Goal: Task Accomplishment & Management: Manage account settings

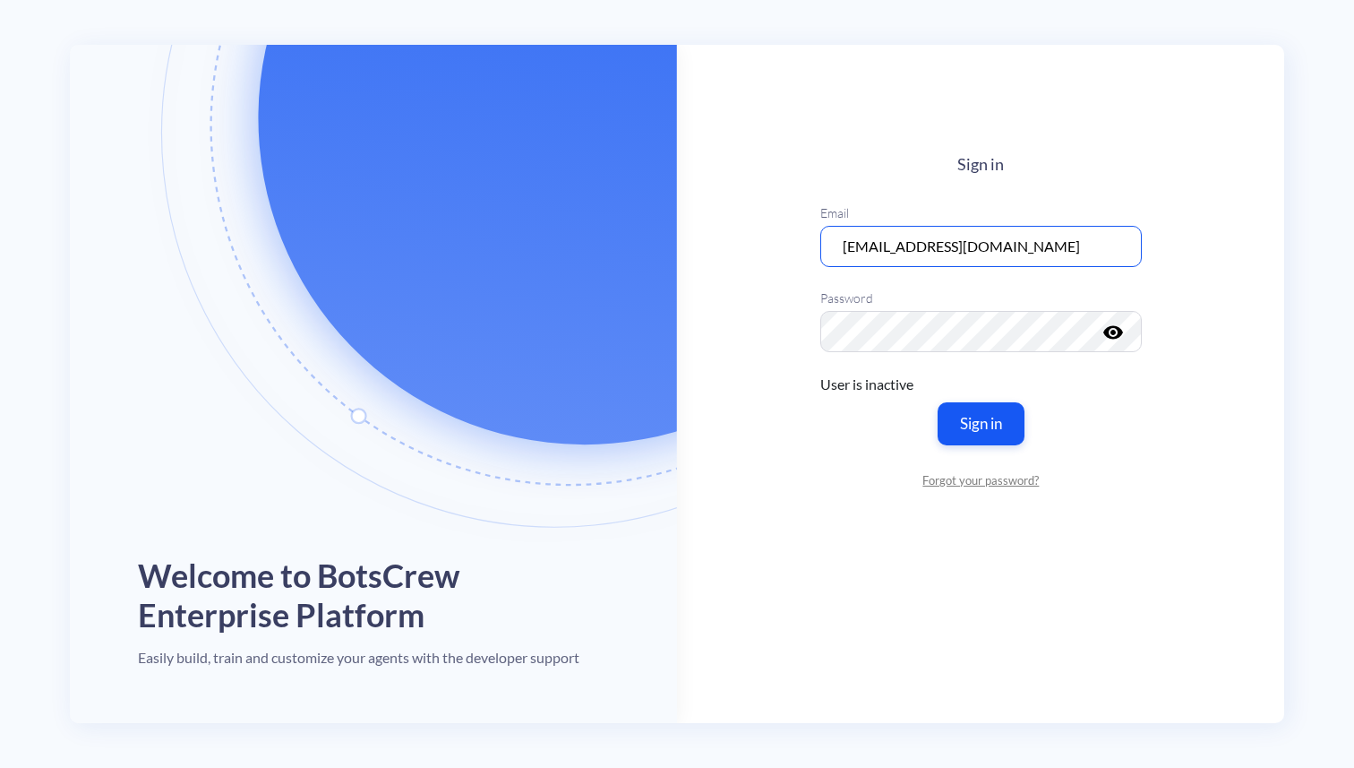
click at [896, 249] on input "[EMAIL_ADDRESS][DOMAIN_NAME]" at bounding box center [981, 245] width 322 height 41
type input "[EMAIL_ADDRESS][DOMAIN_NAME]"
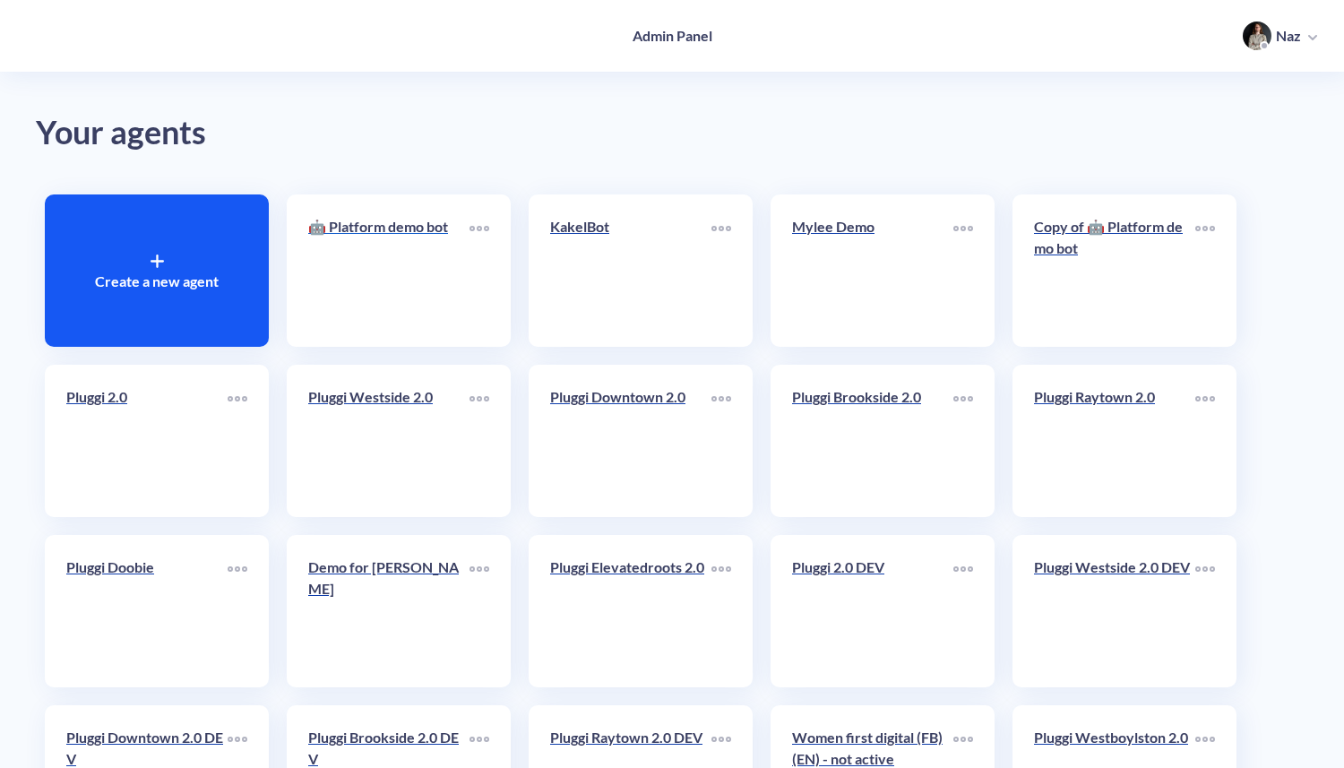
click at [362, 257] on link "🤖 Platform demo bot" at bounding box center [388, 270] width 161 height 109
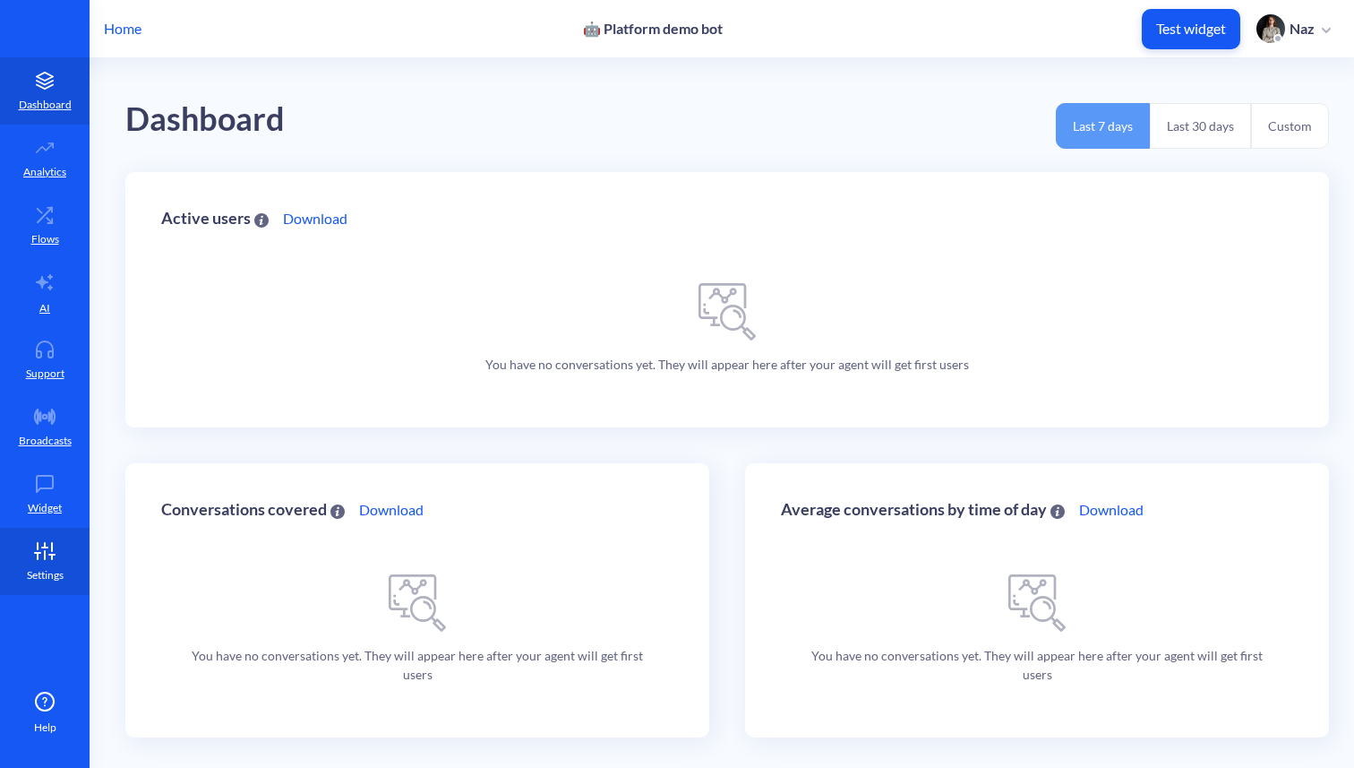
click at [49, 567] on p "Settings" at bounding box center [45, 575] width 37 height 16
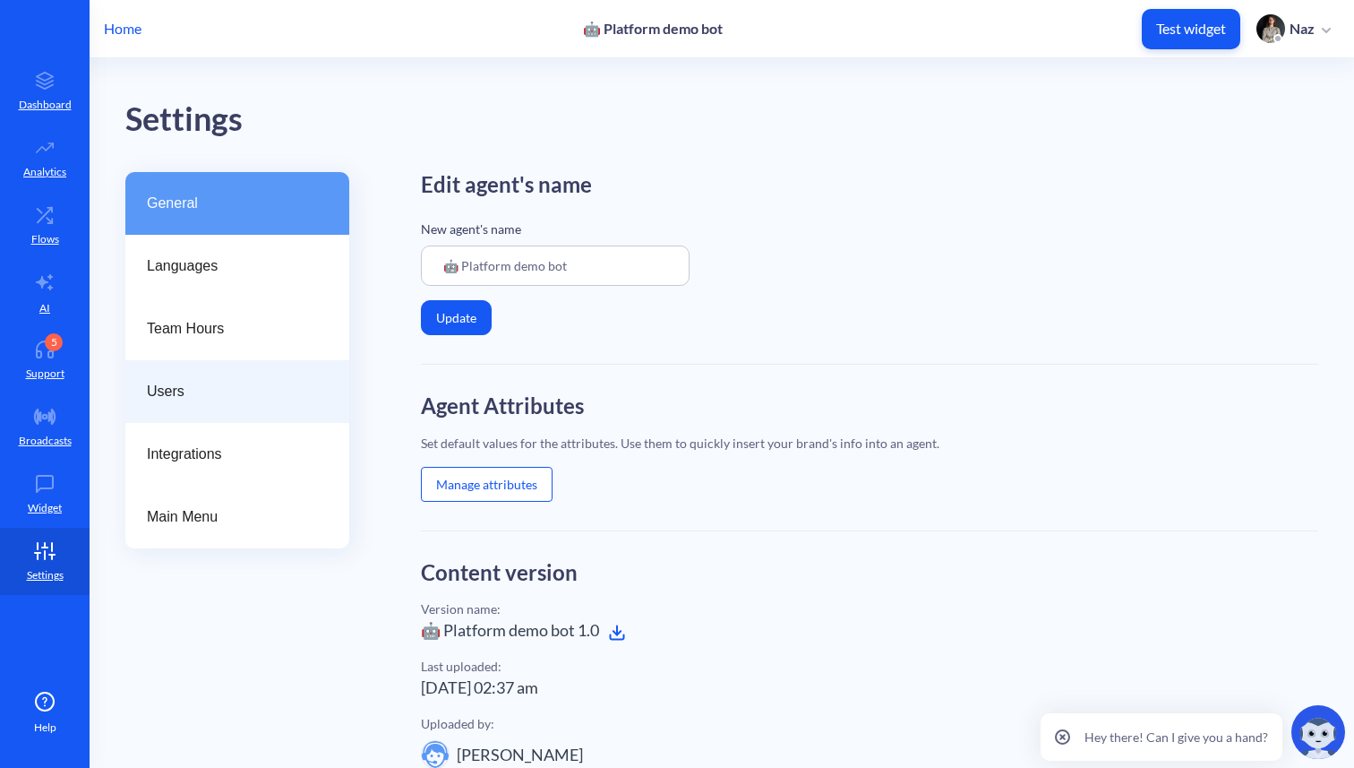
click at [215, 418] on div "Users" at bounding box center [237, 391] width 224 height 63
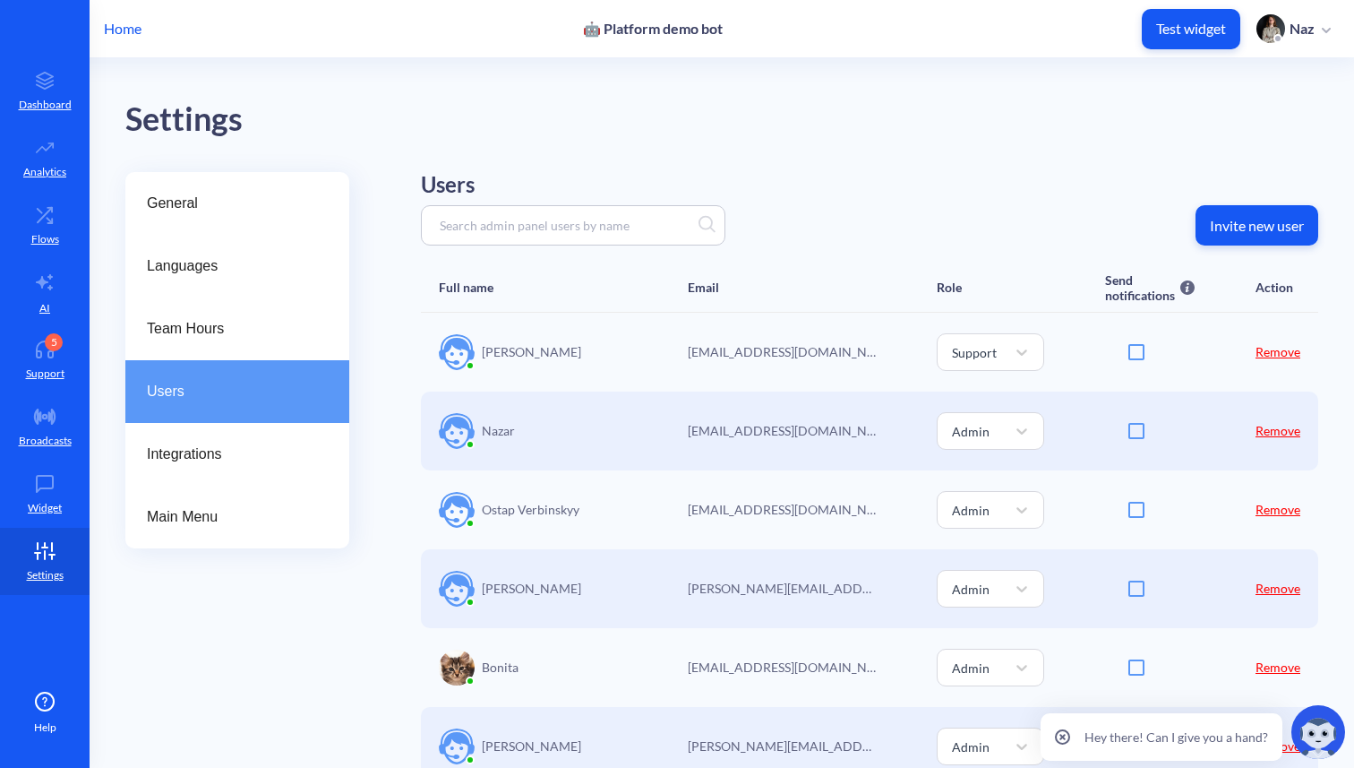
click at [1239, 229] on p "Invite new user" at bounding box center [1257, 226] width 94 height 18
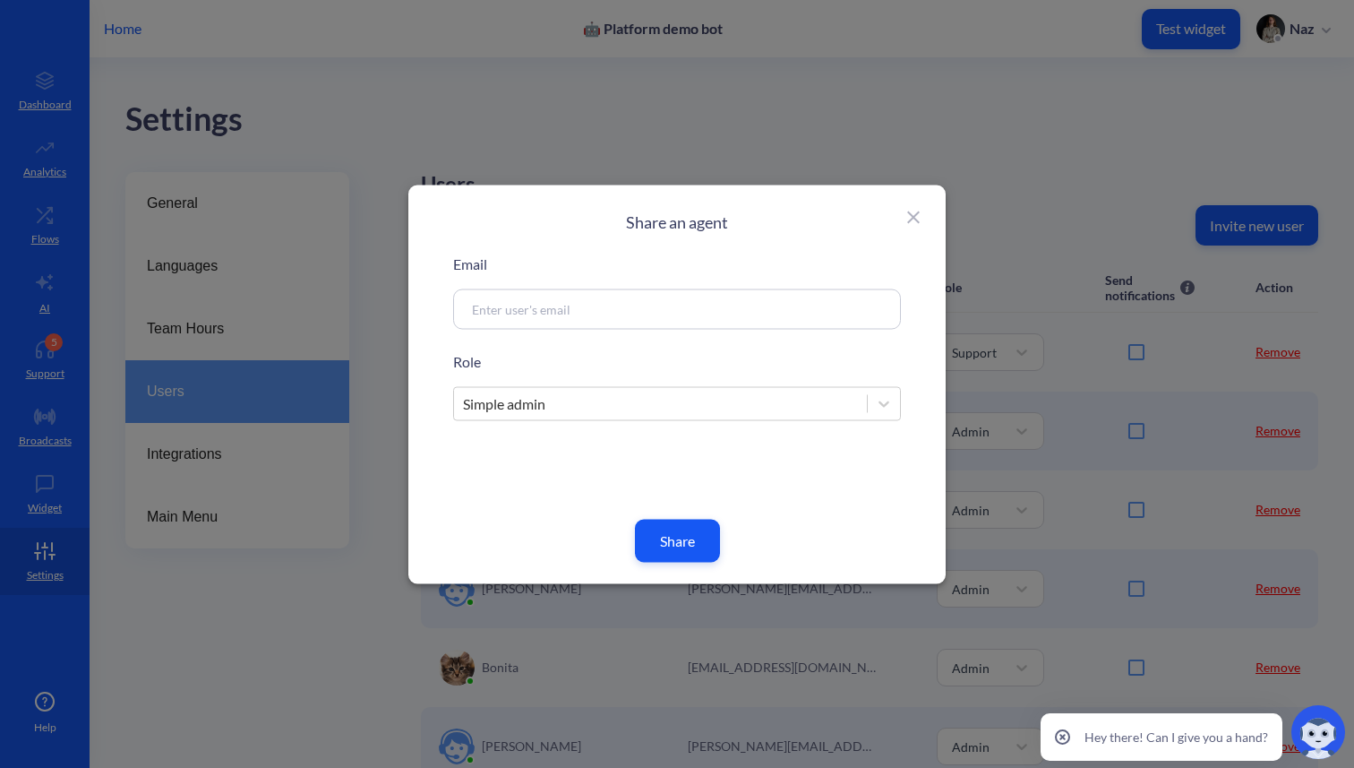
click at [662, 323] on div at bounding box center [677, 308] width 448 height 40
click at [641, 303] on input at bounding box center [655, 308] width 385 height 21
paste input "[PERSON_NAME][EMAIL_ADDRESS][PERSON_NAME][DOMAIN_NAME]"
type input "[PERSON_NAME][EMAIL_ADDRESS][PERSON_NAME][DOMAIN_NAME]"
click at [619, 402] on div "Simple admin" at bounding box center [660, 403] width 413 height 32
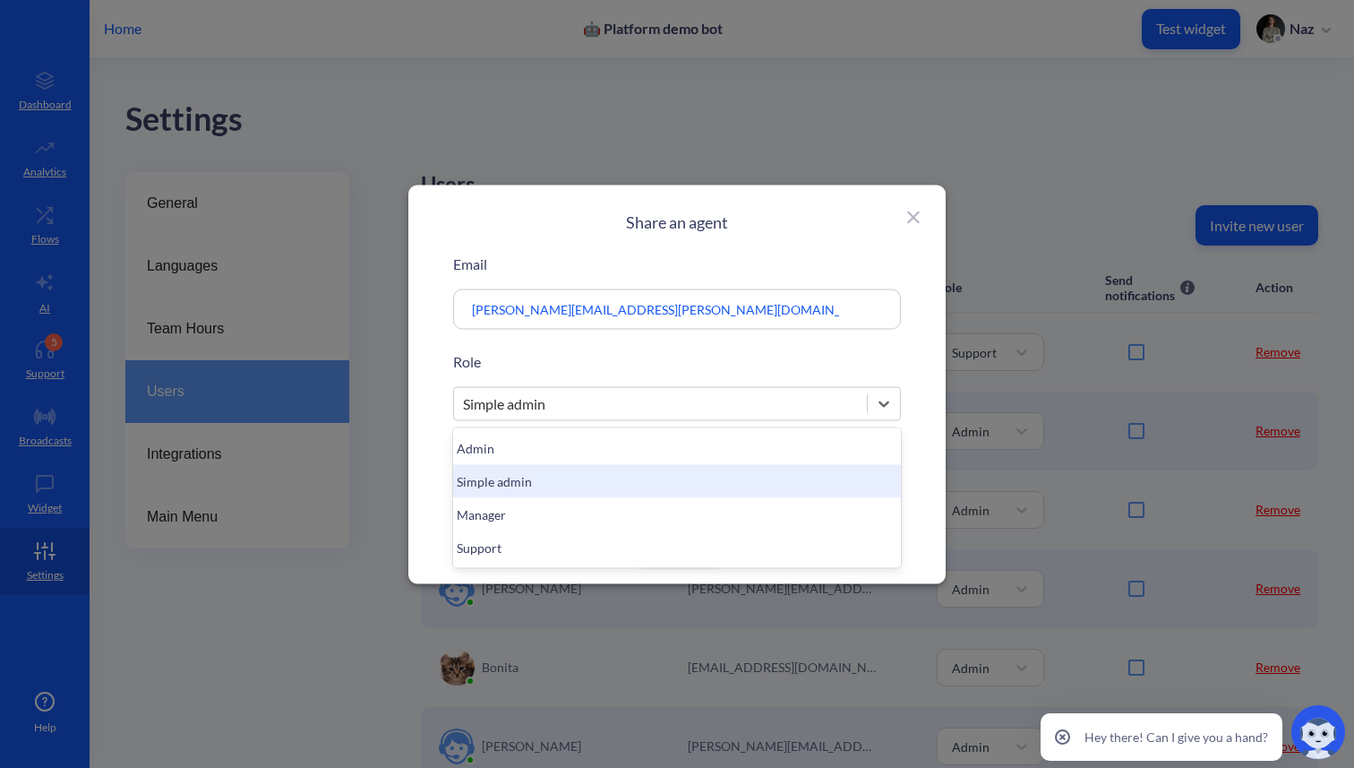
click at [619, 402] on div "Simple admin" at bounding box center [660, 403] width 413 height 32
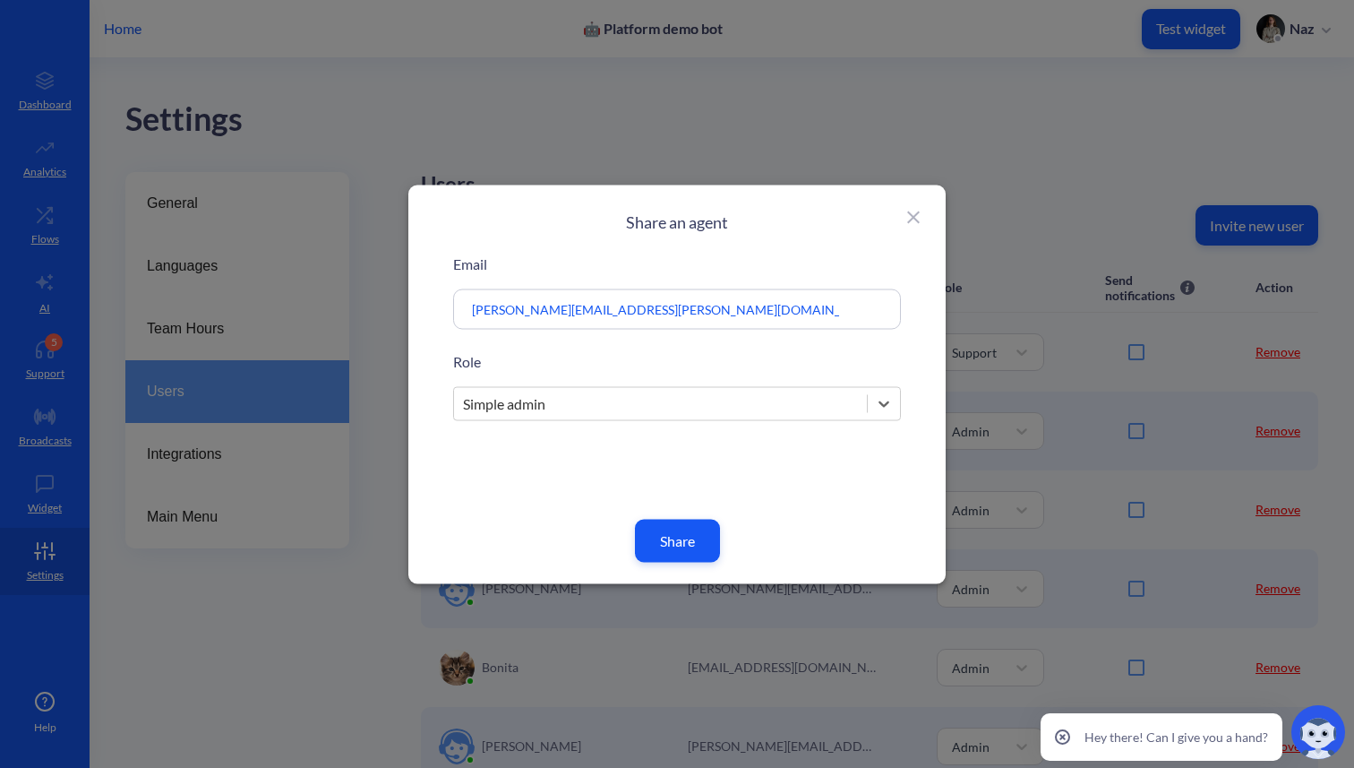
click at [693, 547] on button "Share" at bounding box center [677, 540] width 85 height 43
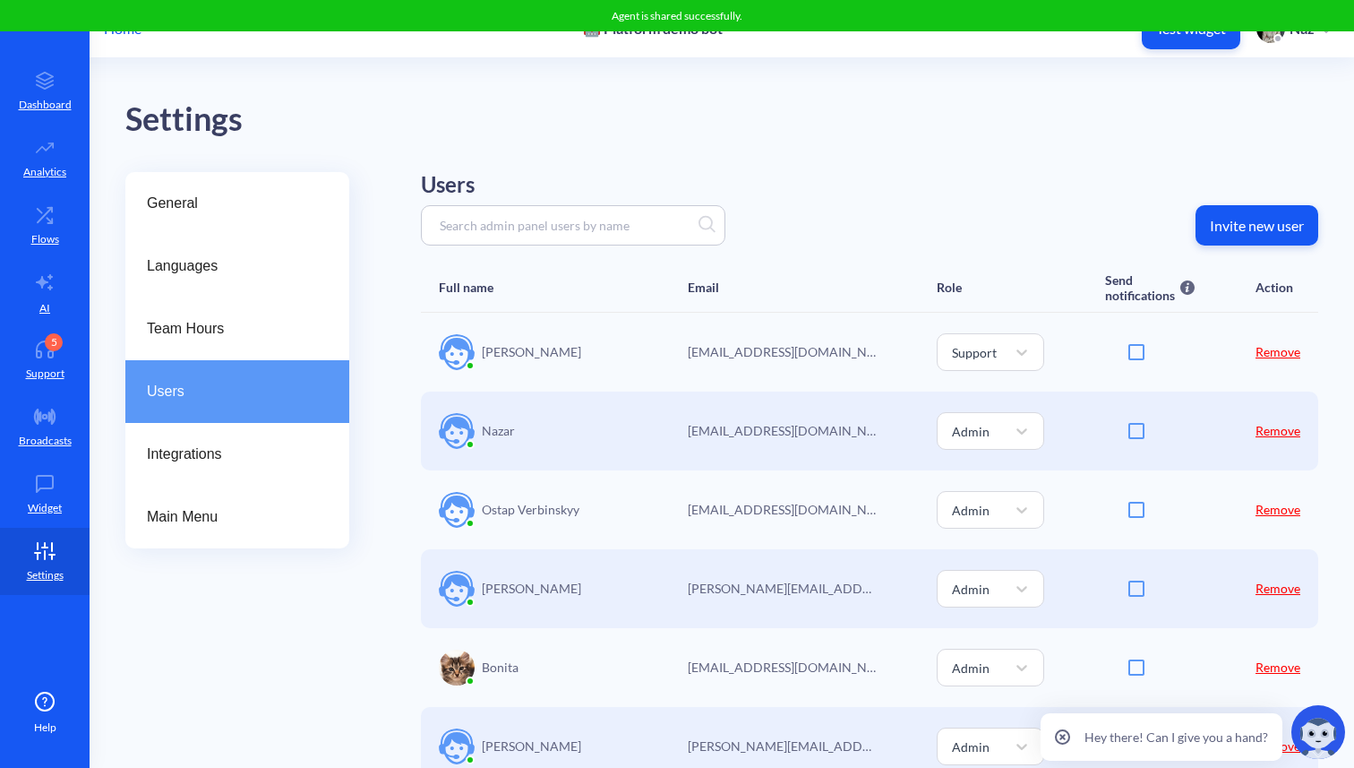
scroll to position [840, 0]
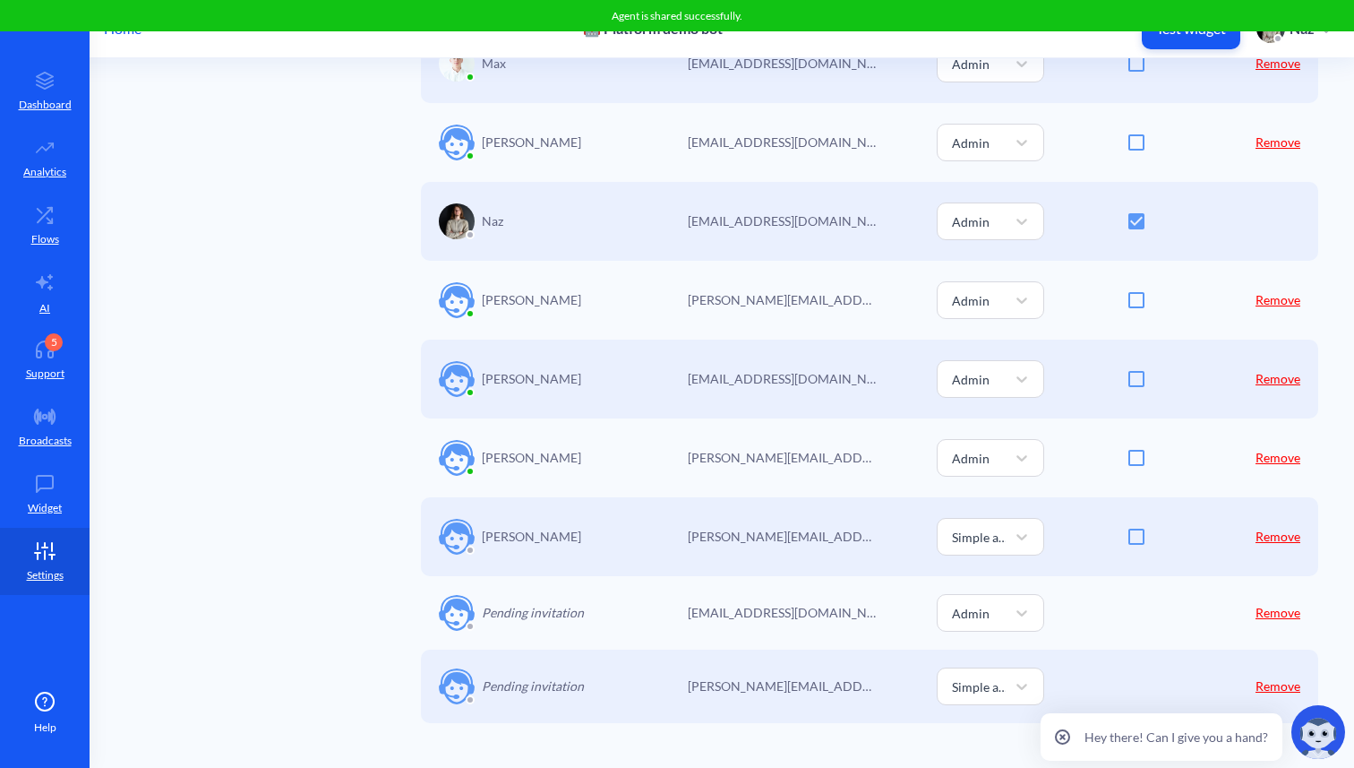
click at [367, 653] on div "General Languages Team Hours Users Integrations Main Menu Users Invite new user…" at bounding box center [739, 50] width 1229 height 1436
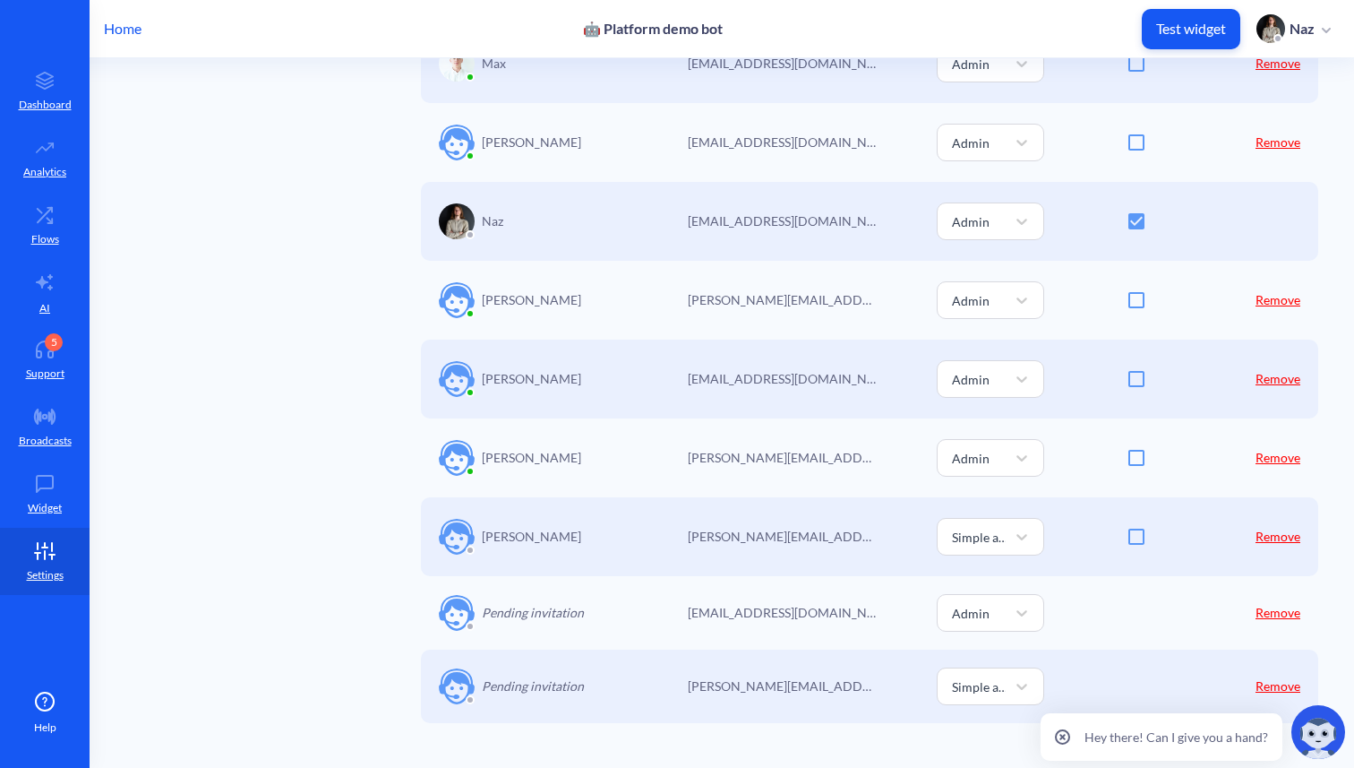
scroll to position [0, 0]
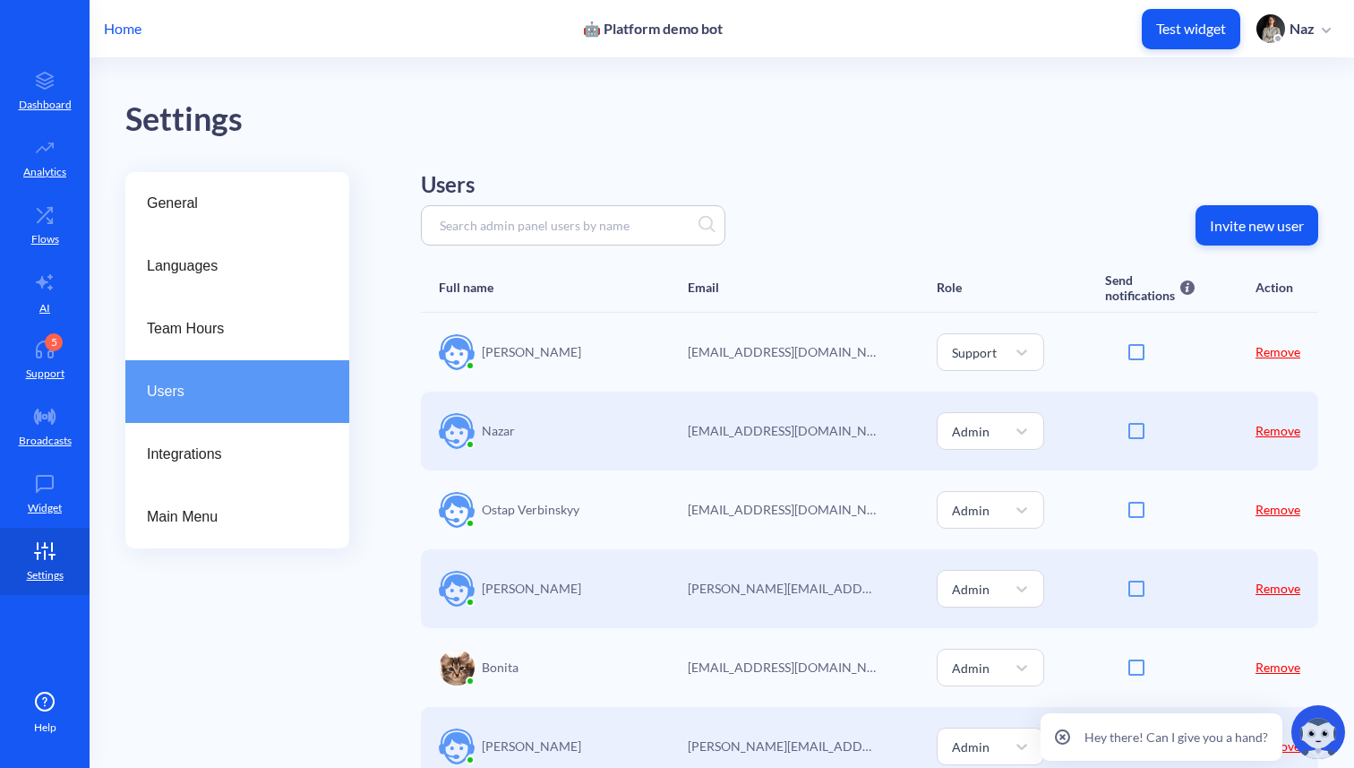
click at [142, 39] on div "Home 🤖 Platform demo bot Test widget Naz" at bounding box center [677, 28] width 1354 height 57
